Goal: Task Accomplishment & Management: Manage account settings

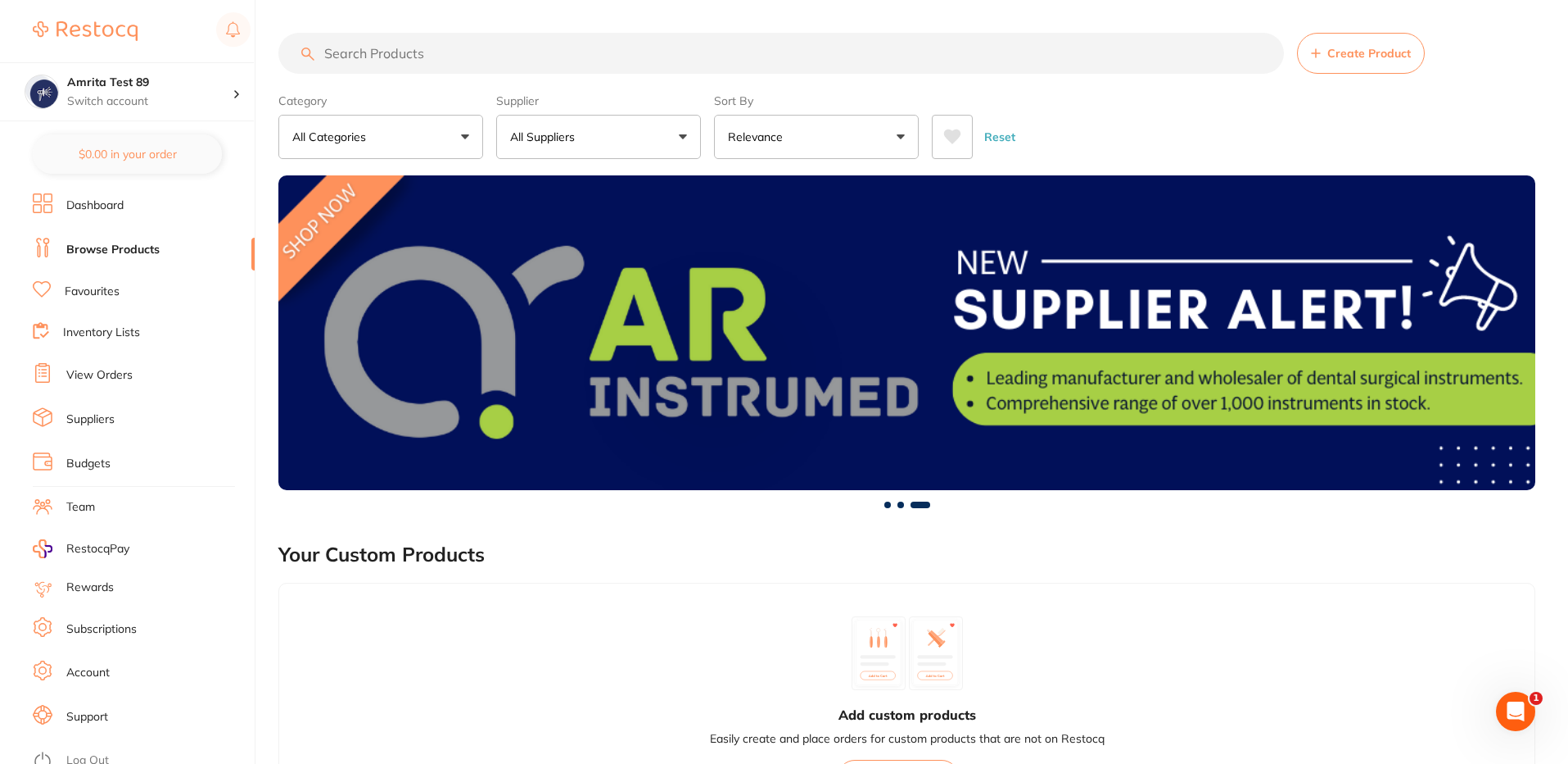
click at [128, 255] on link "Browse Products" at bounding box center [113, 250] width 93 height 16
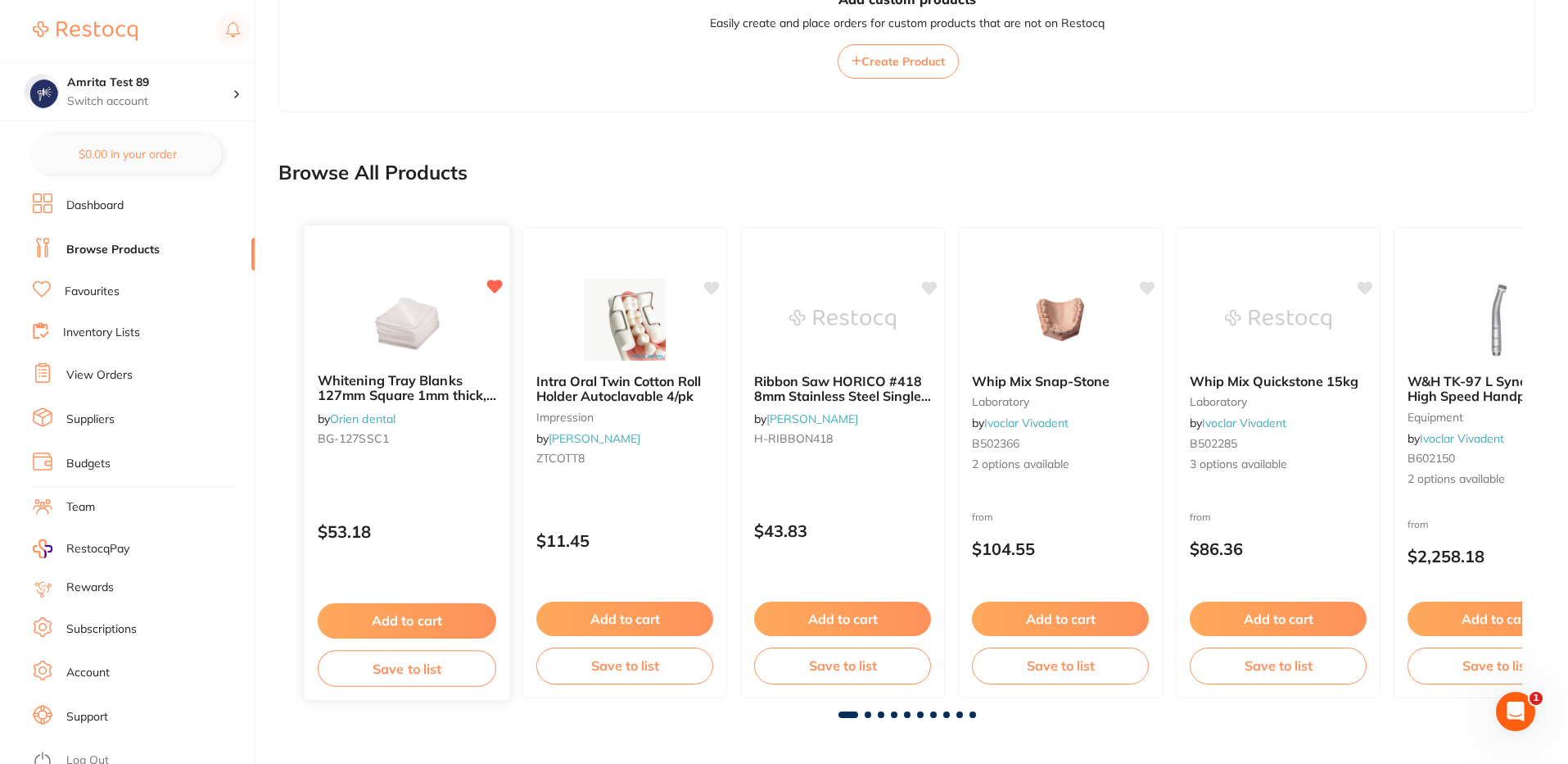
click at [453, 671] on button "Save to list" at bounding box center [406, 668] width 179 height 36
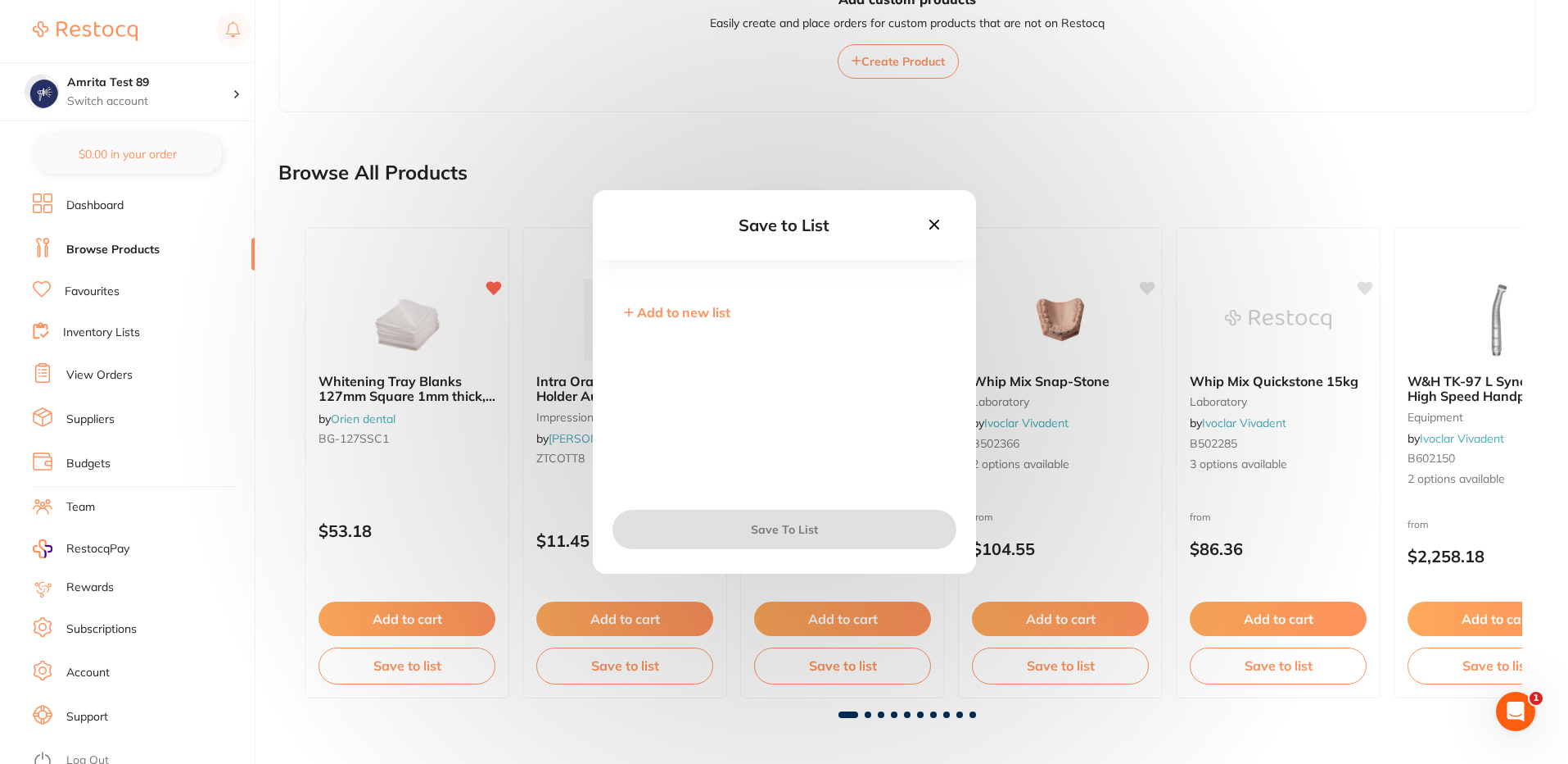
click at [697, 308] on span "Add to new list" at bounding box center [684, 312] width 93 height 16
click at [716, 315] on input "text" at bounding box center [785, 324] width 331 height 43
type input "test_list"
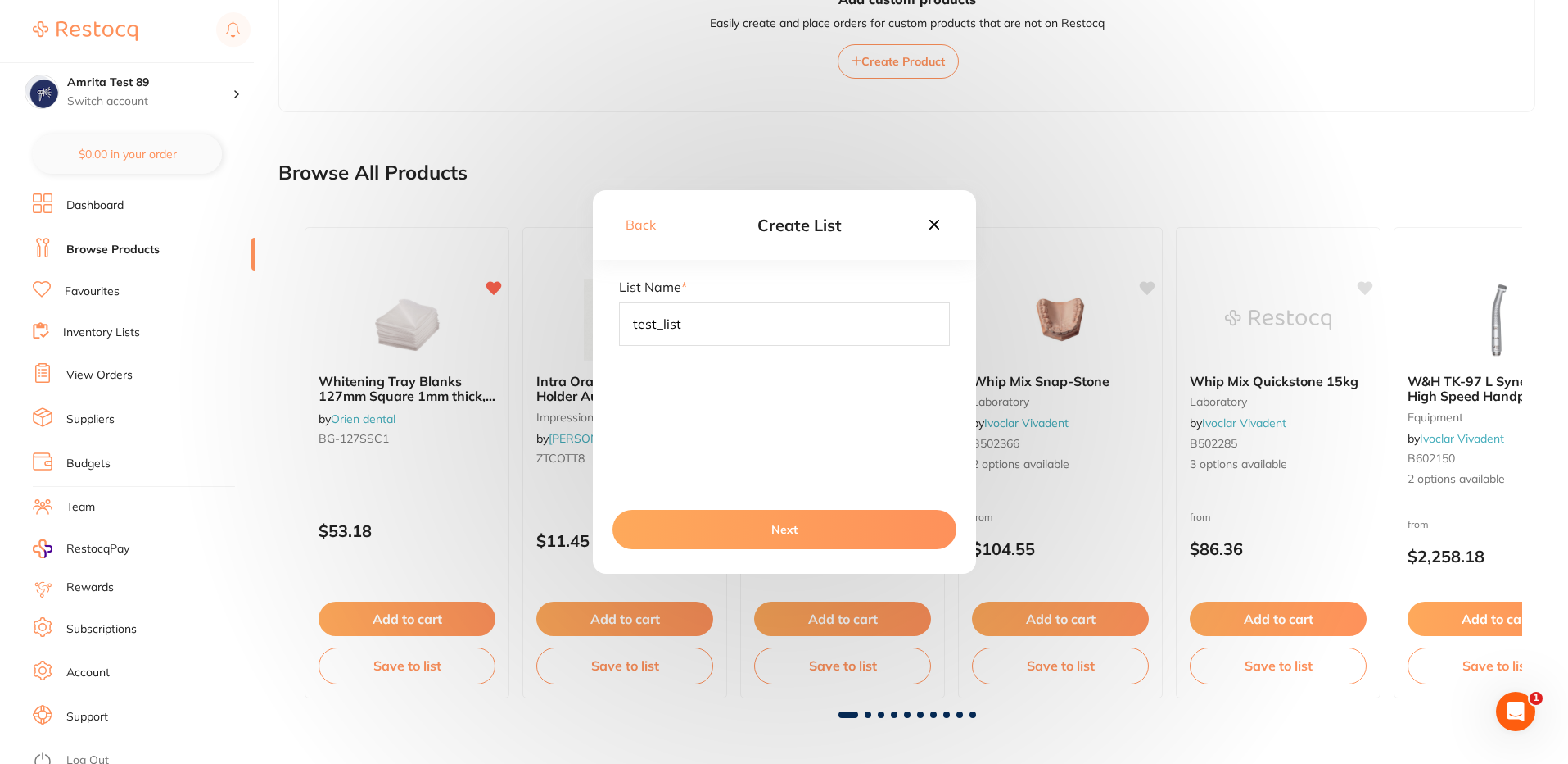
click at [801, 537] on button "Next" at bounding box center [784, 529] width 344 height 39
click at [801, 537] on button "Save To List" at bounding box center [784, 529] width 344 height 39
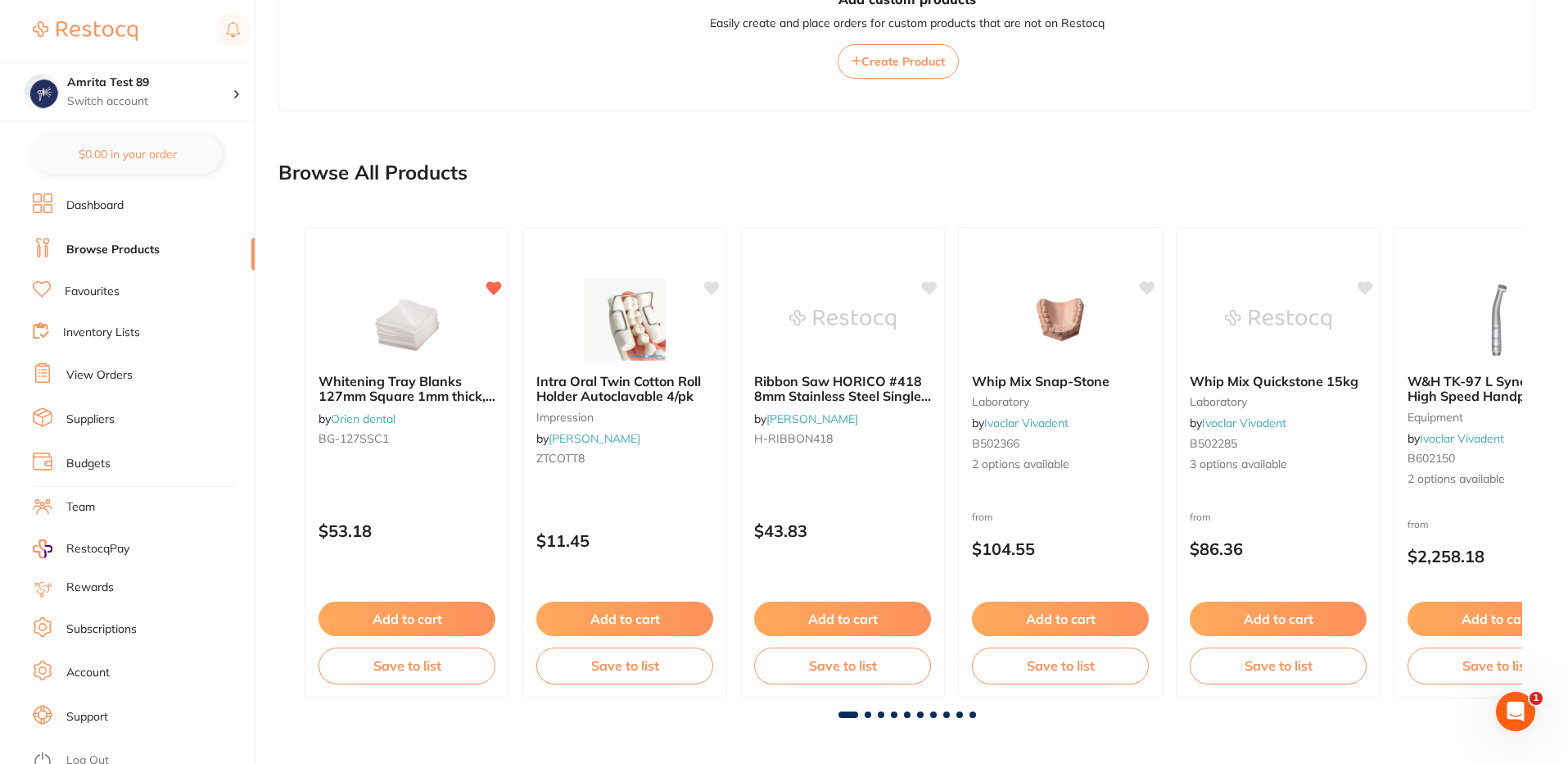
click at [89, 326] on link "Inventory Lists" at bounding box center [101, 333] width 77 height 16
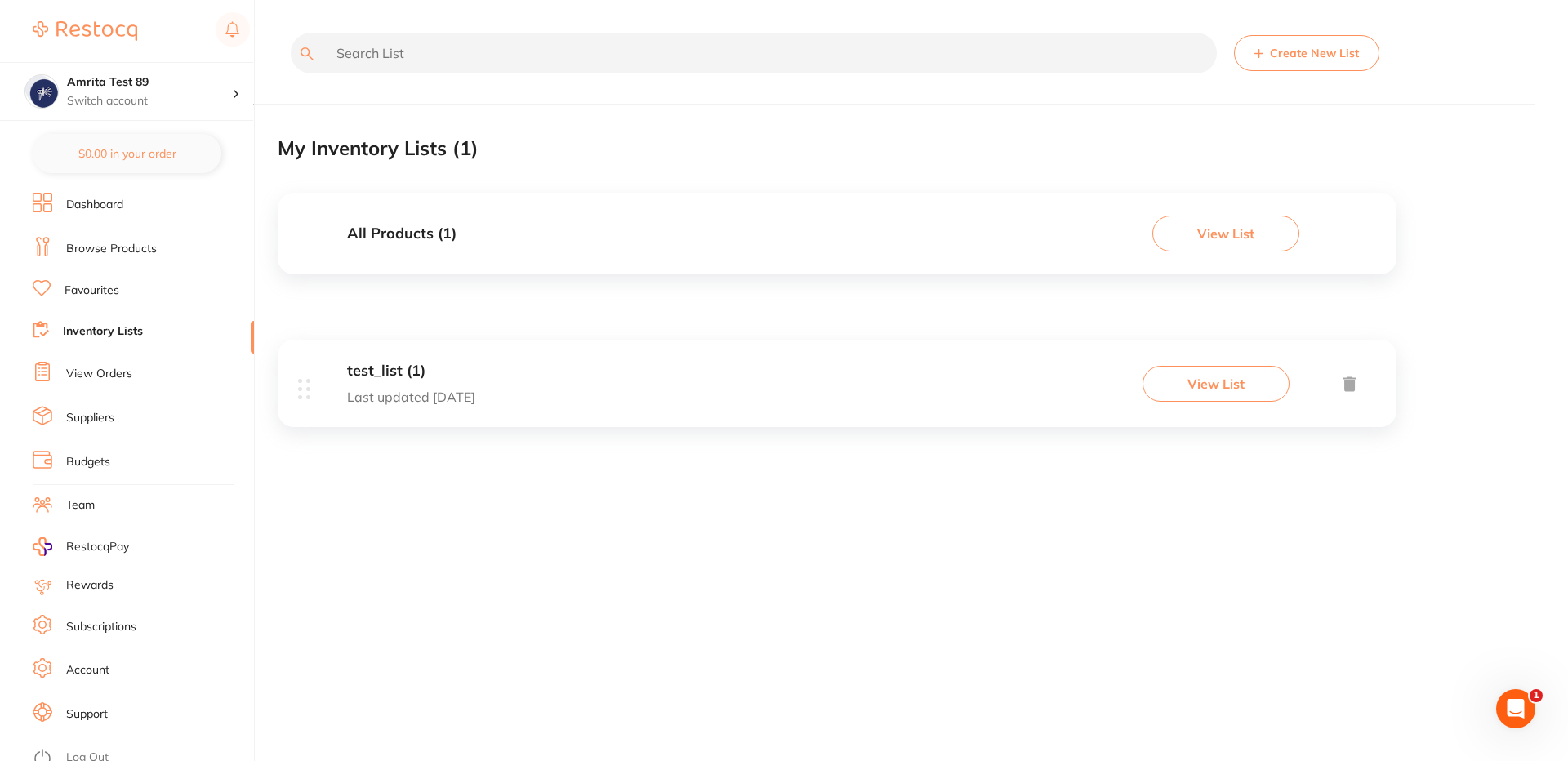
click at [1223, 234] on button "View List" at bounding box center [1226, 233] width 147 height 36
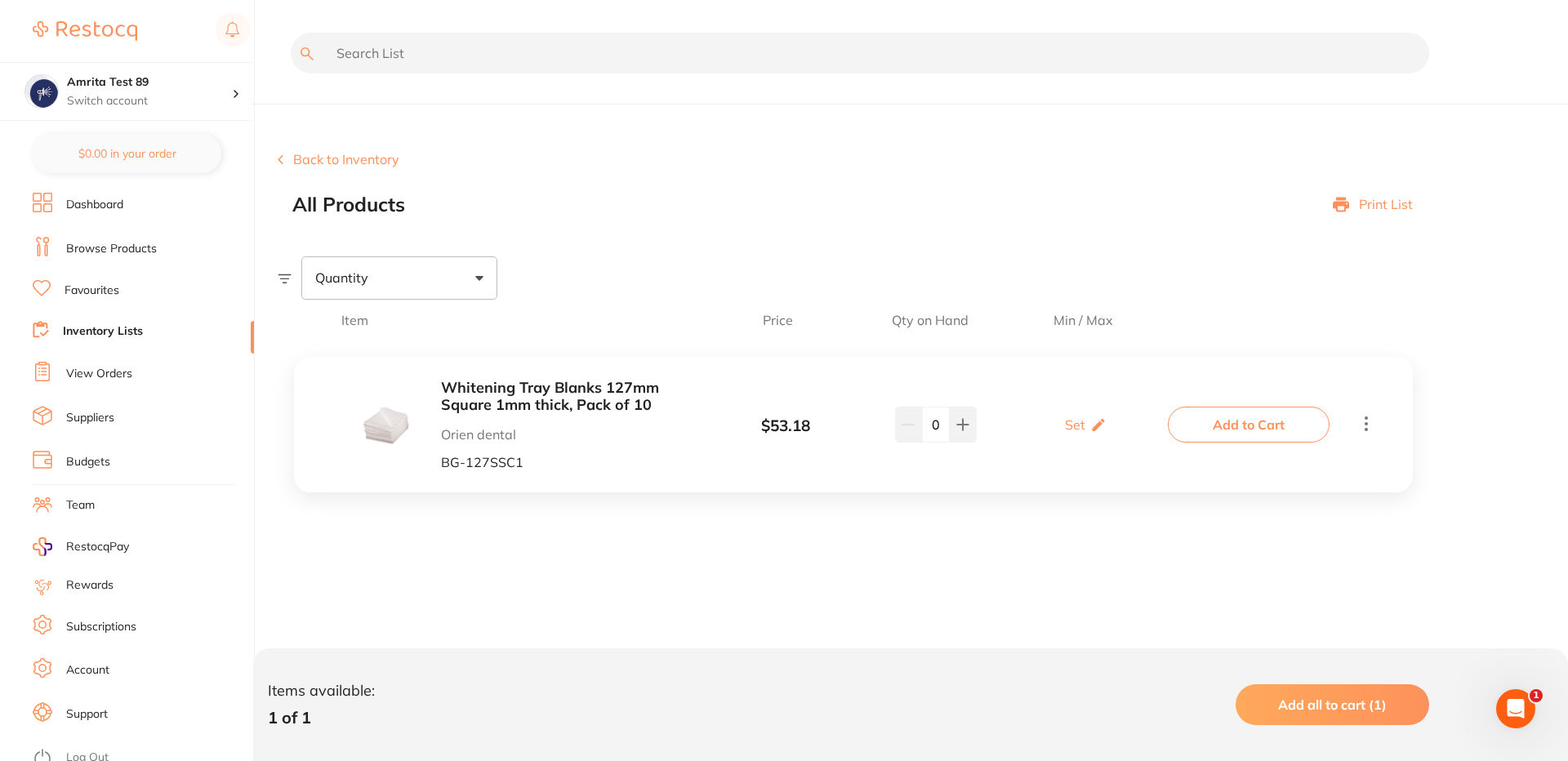
click at [1359, 207] on p "Print List" at bounding box center [1385, 204] width 54 height 15
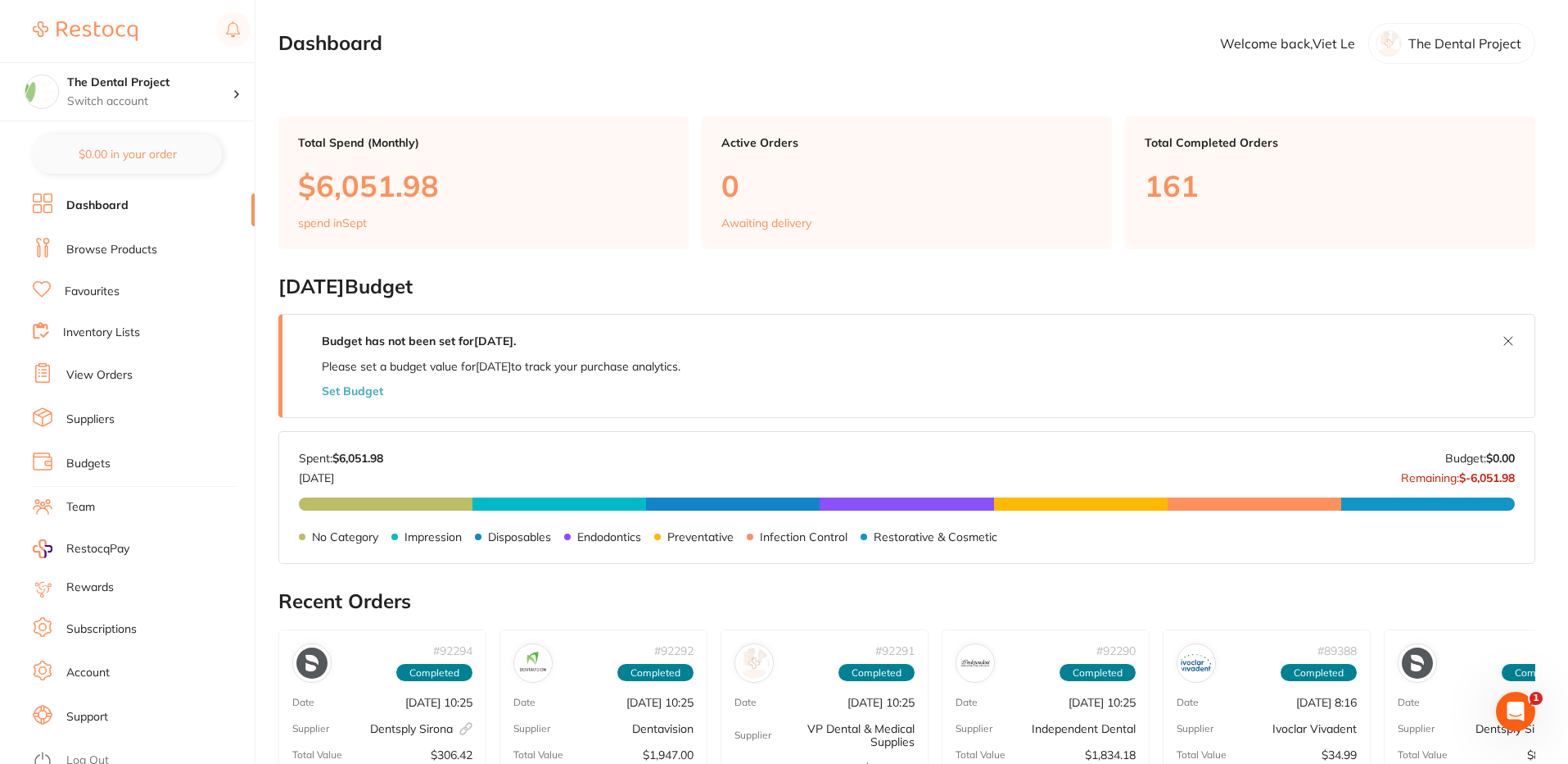
click at [121, 339] on link "Inventory Lists" at bounding box center [101, 333] width 77 height 16
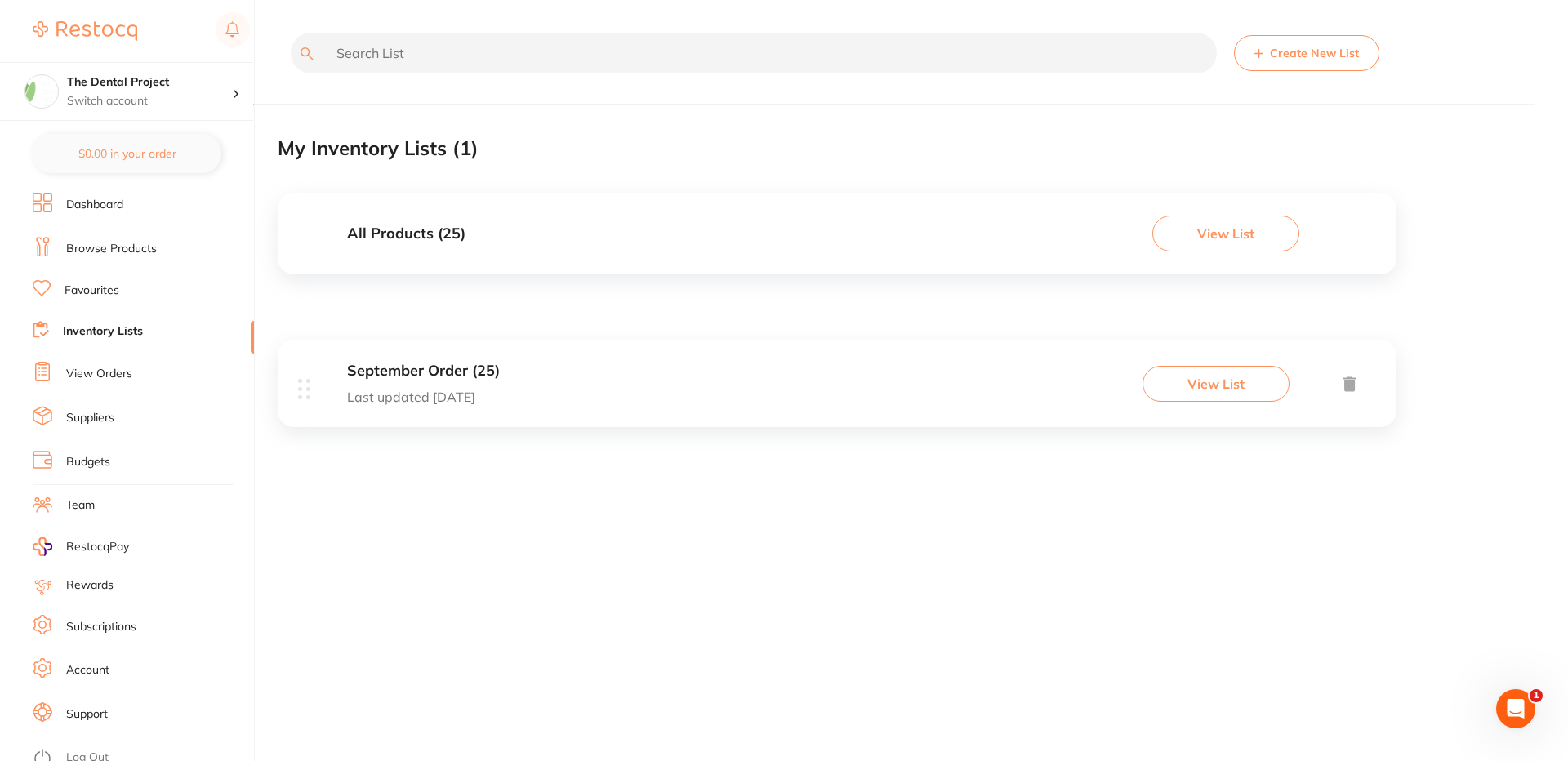
click at [1242, 234] on button "View List" at bounding box center [1226, 233] width 147 height 36
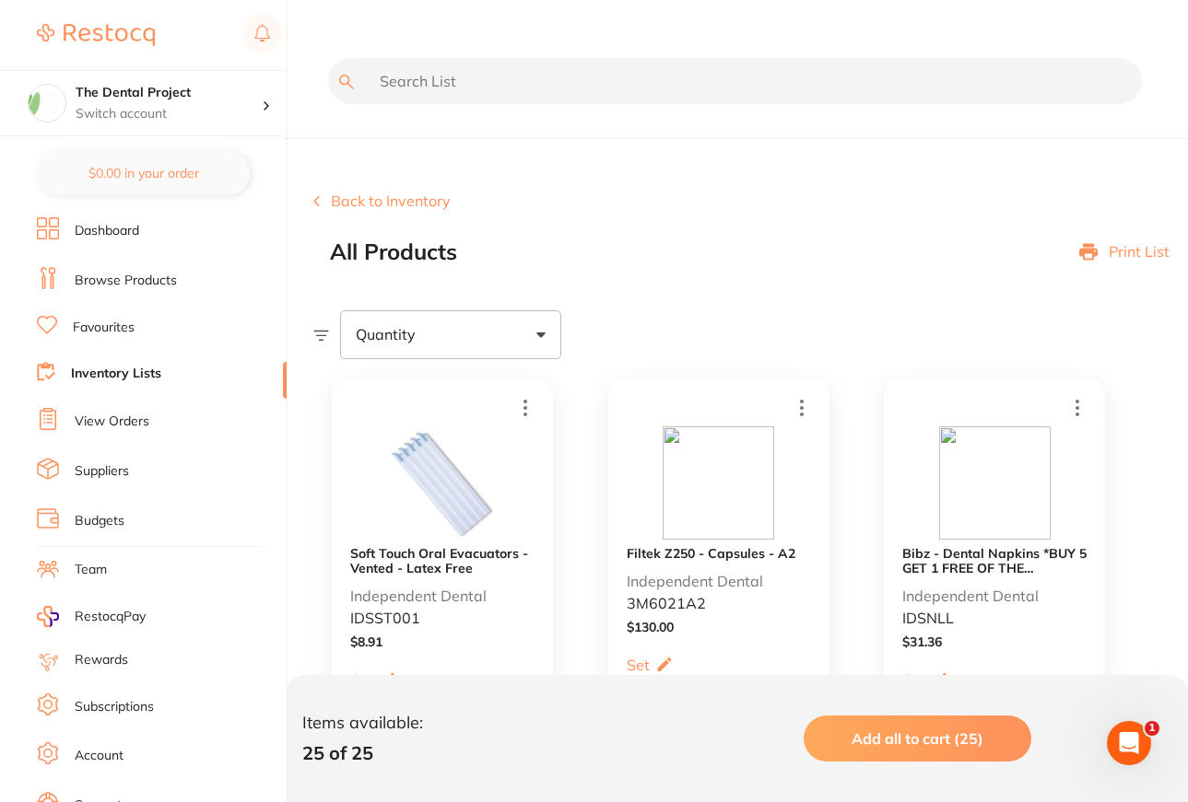
click at [1132, 252] on p "Print List" at bounding box center [1138, 251] width 61 height 17
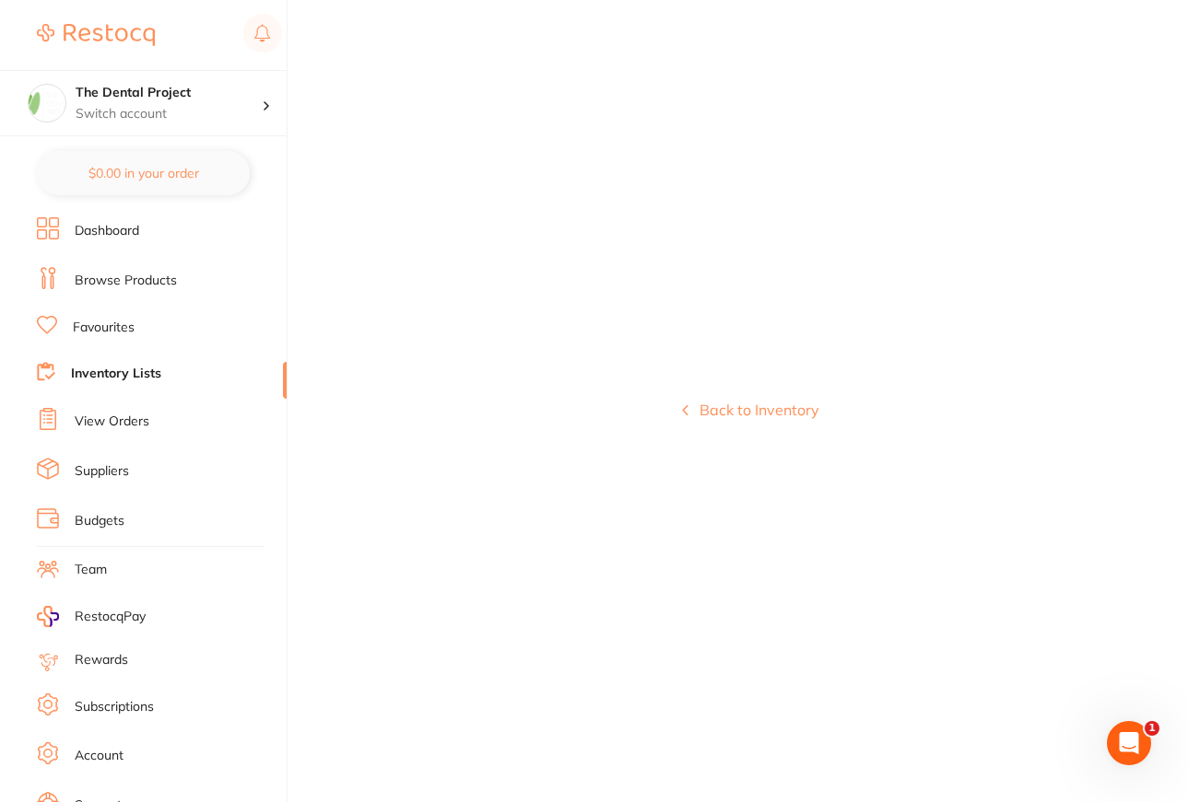
click at [741, 412] on button "Back to Inventory" at bounding box center [750, 410] width 137 height 17
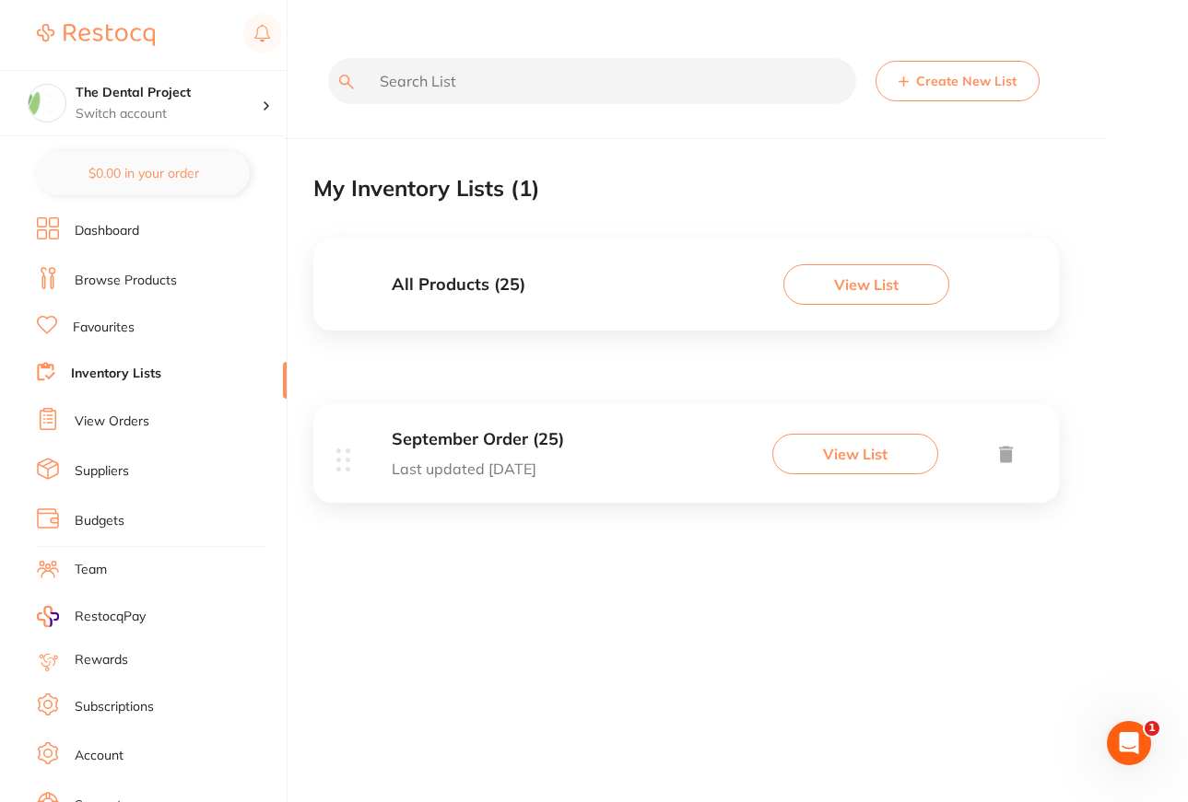
click at [870, 279] on button "View List" at bounding box center [866, 284] width 166 height 41
